Goal: Navigation & Orientation: Find specific page/section

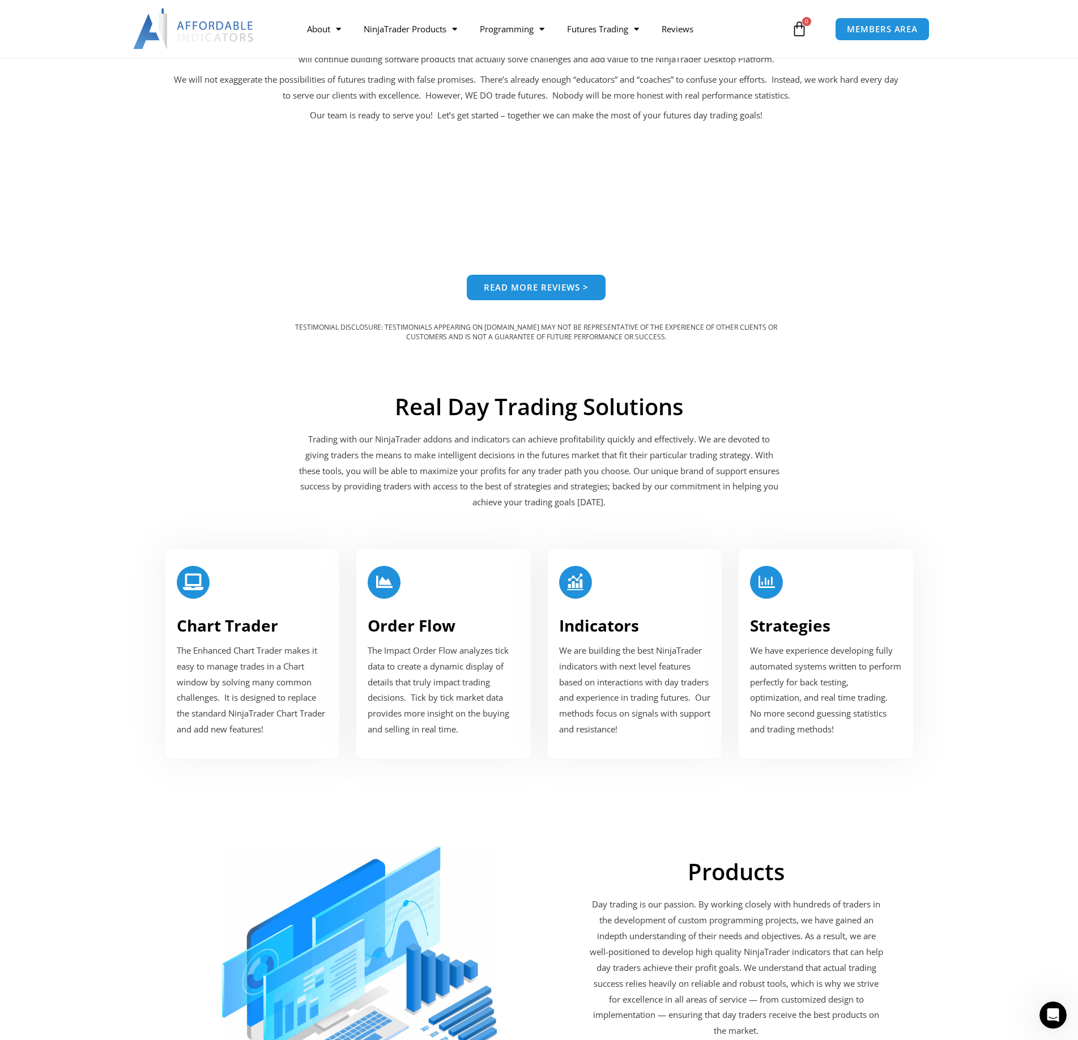
scroll to position [1246, 0]
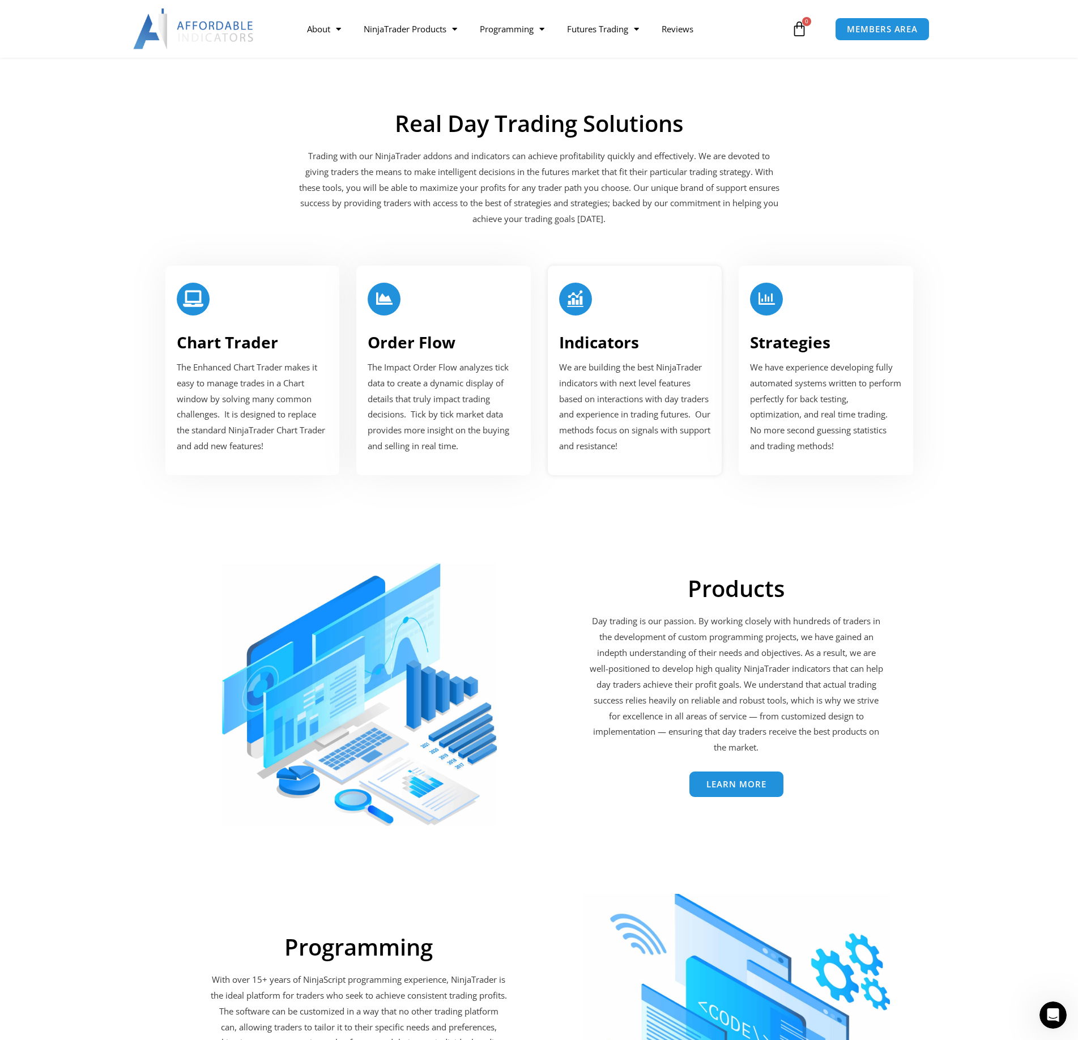
click at [587, 296] on div at bounding box center [575, 299] width 33 height 33
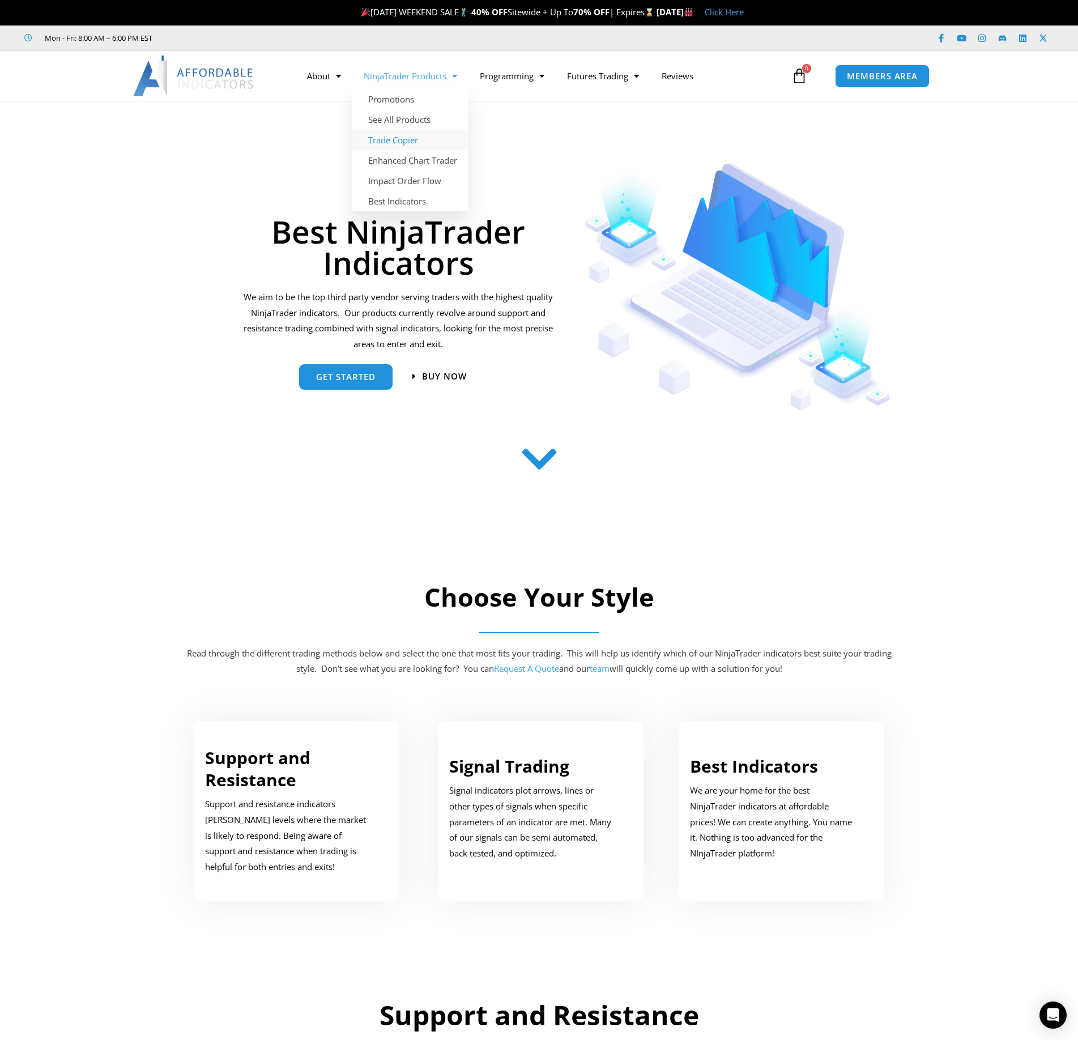
click at [394, 142] on link "Trade Copier" at bounding box center [410, 140] width 116 height 20
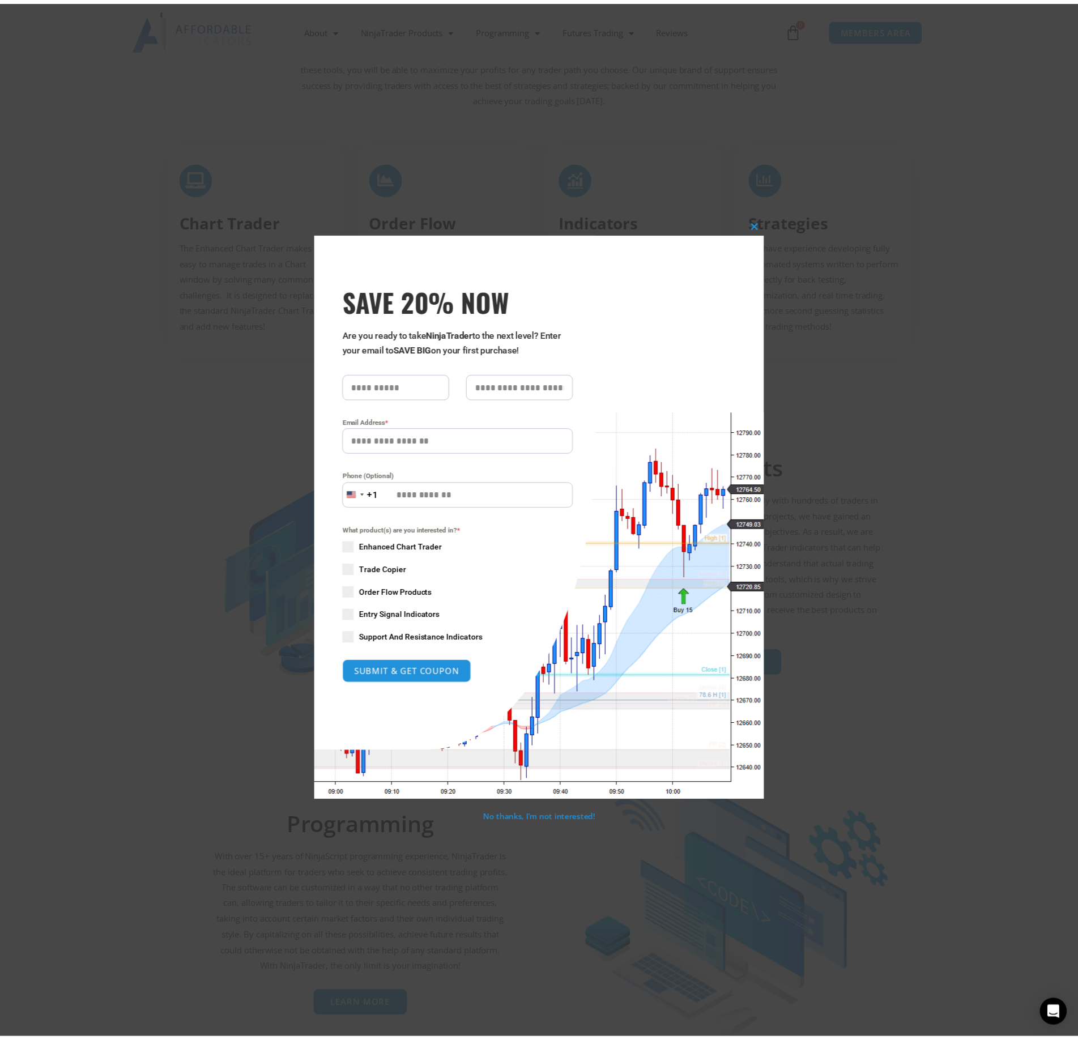
scroll to position [1367, 0]
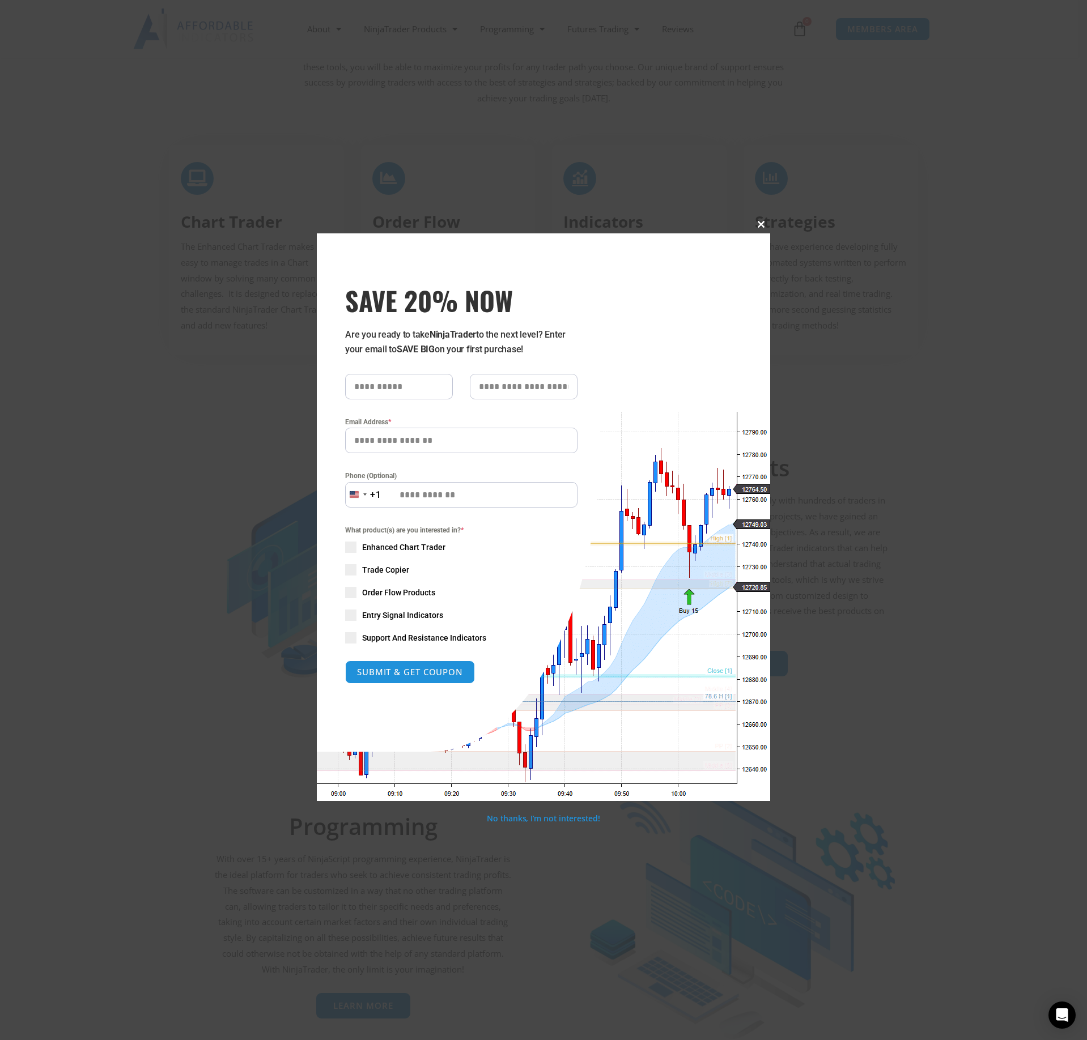
click at [762, 224] on span at bounding box center [761, 224] width 18 height 7
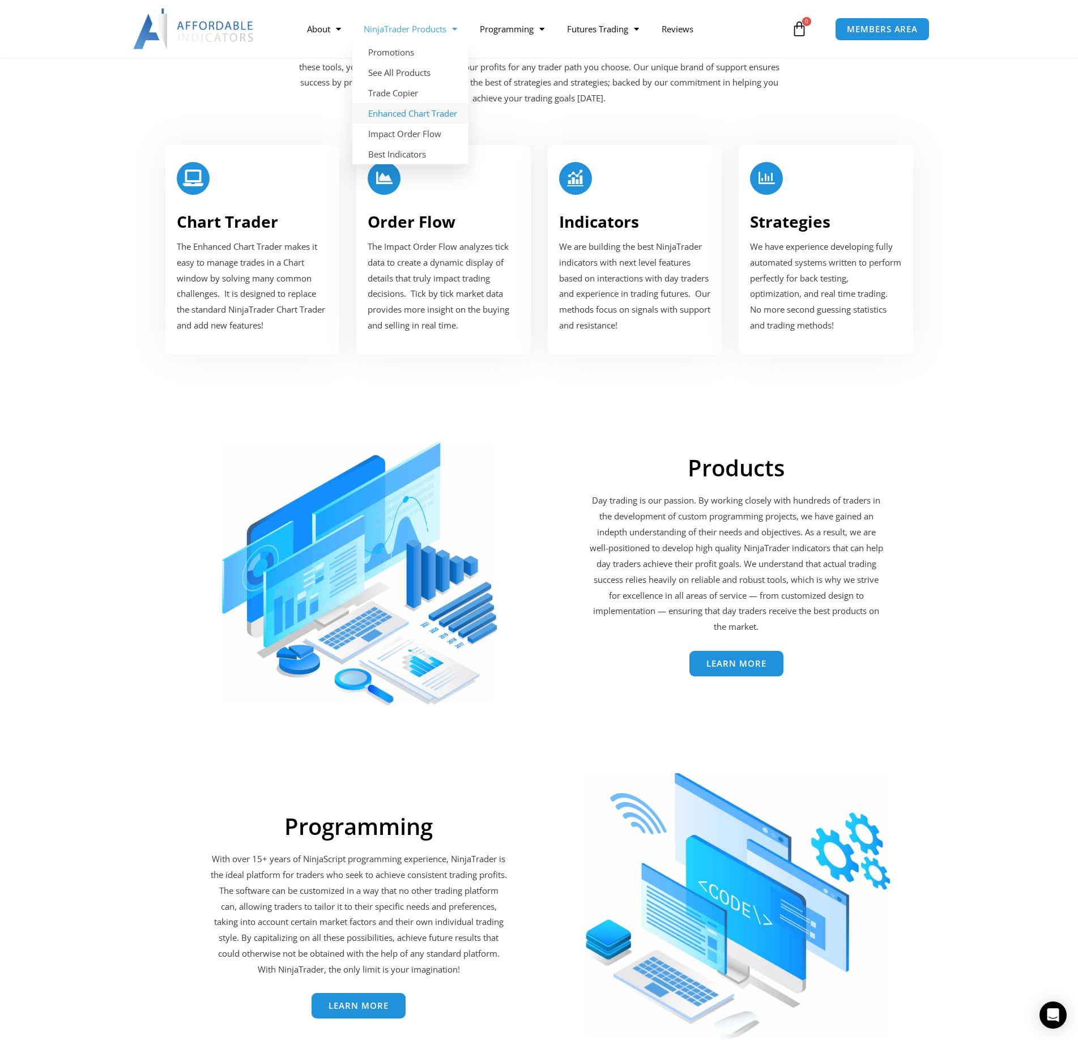
click at [415, 116] on link "Enhanced Chart Trader" at bounding box center [410, 113] width 116 height 20
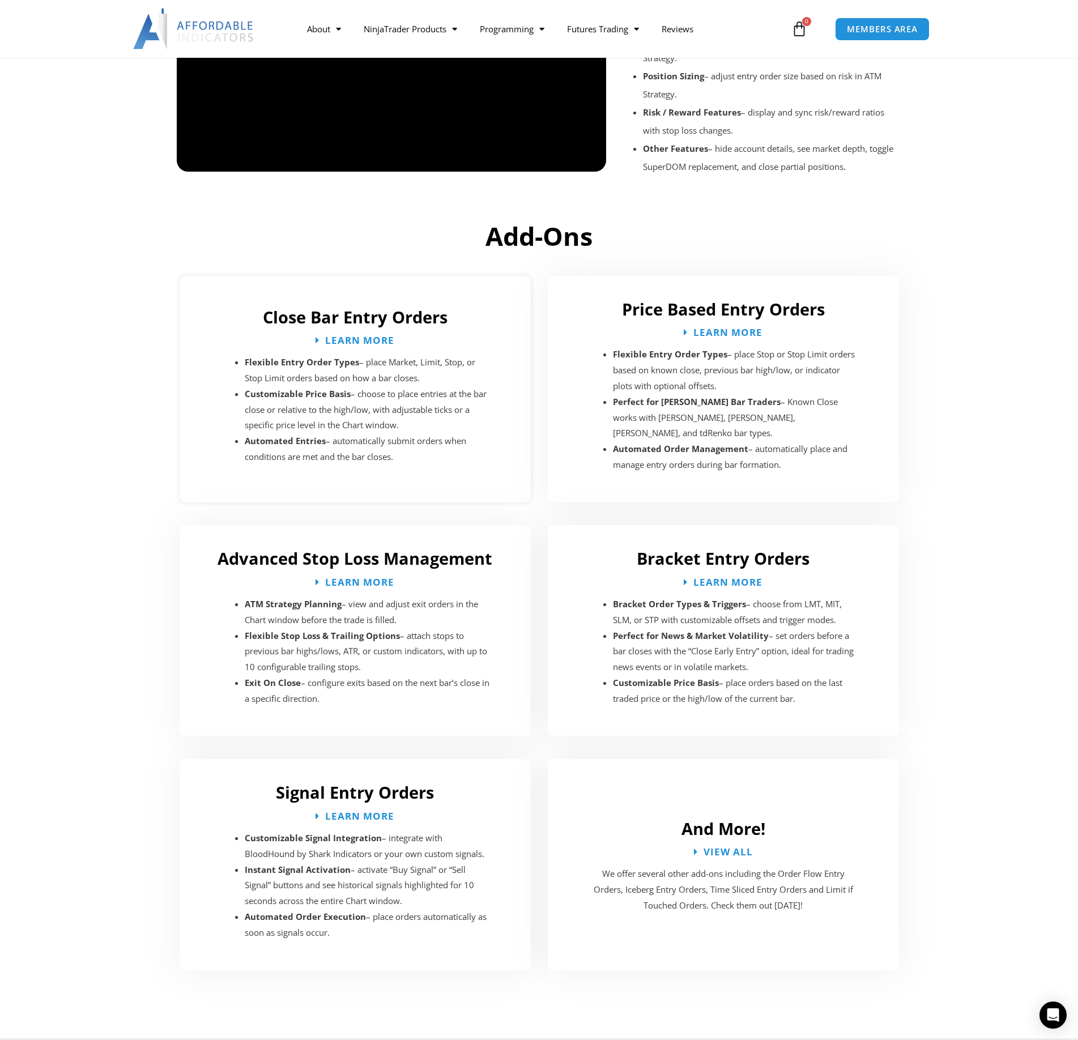
scroll to position [1530, 0]
